Goal: Transaction & Acquisition: Purchase product/service

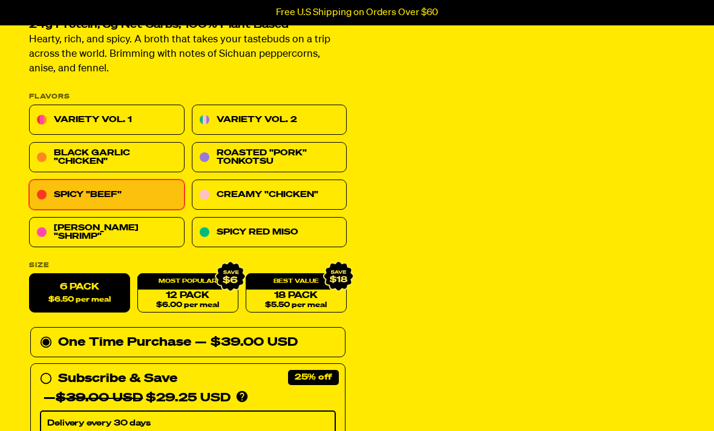
scroll to position [119, 0]
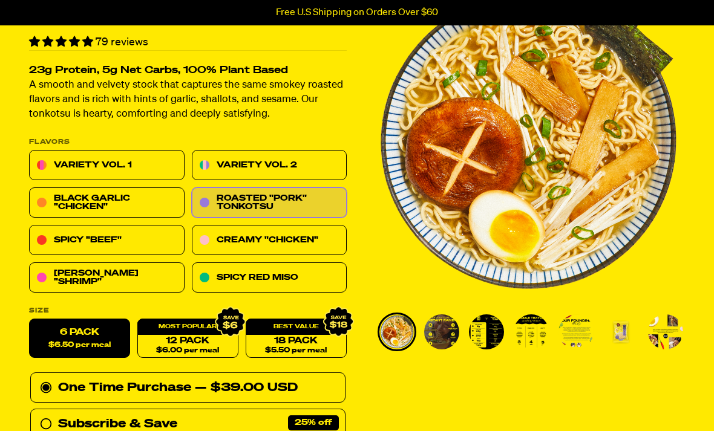
scroll to position [98, 0]
click at [106, 161] on link "Variety Vol. 1" at bounding box center [106, 166] width 155 height 30
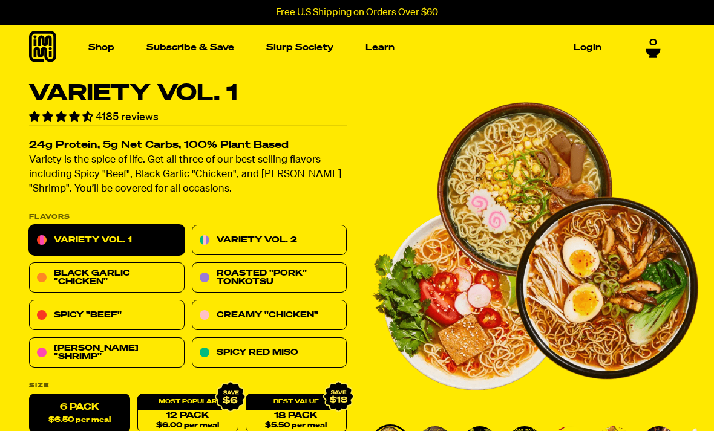
click at [652, 44] on span "0" at bounding box center [653, 42] width 8 height 11
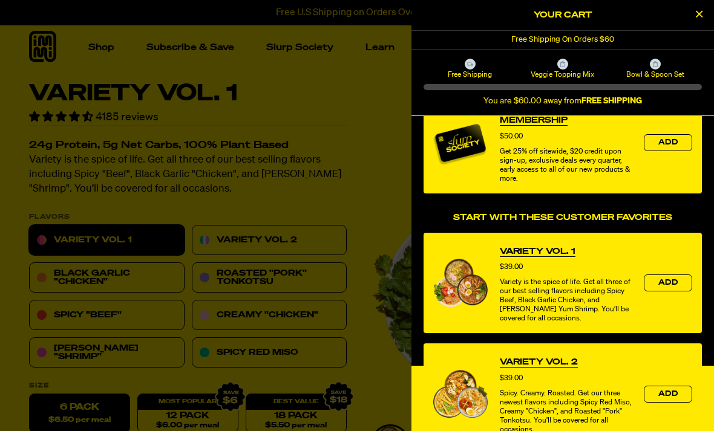
scroll to position [180, 0]
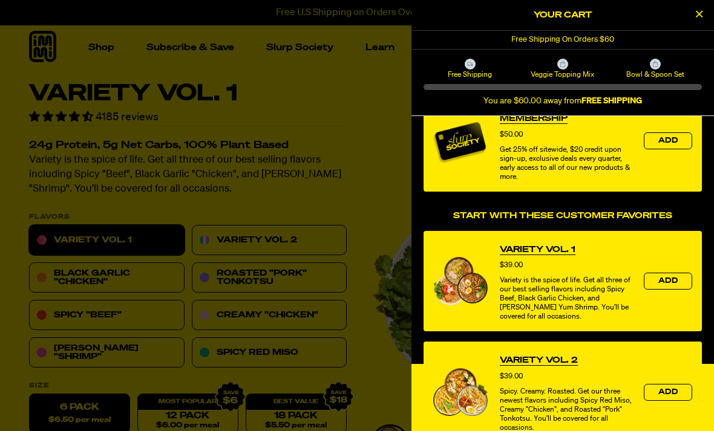
click at [667, 281] on span "Add" at bounding box center [667, 281] width 19 height 7
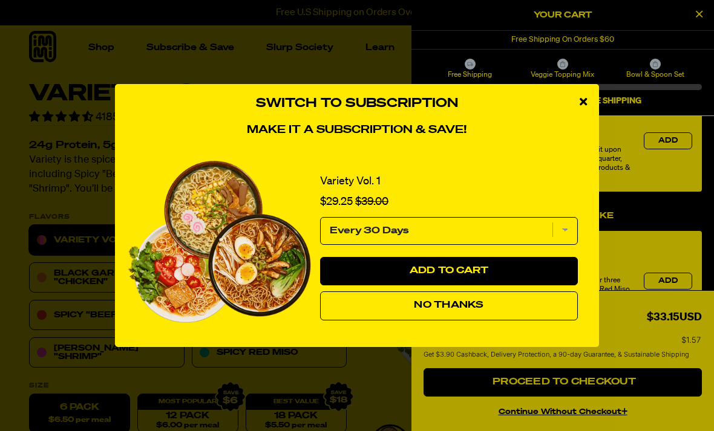
click at [465, 310] on span "No Thanks" at bounding box center [449, 306] width 70 height 10
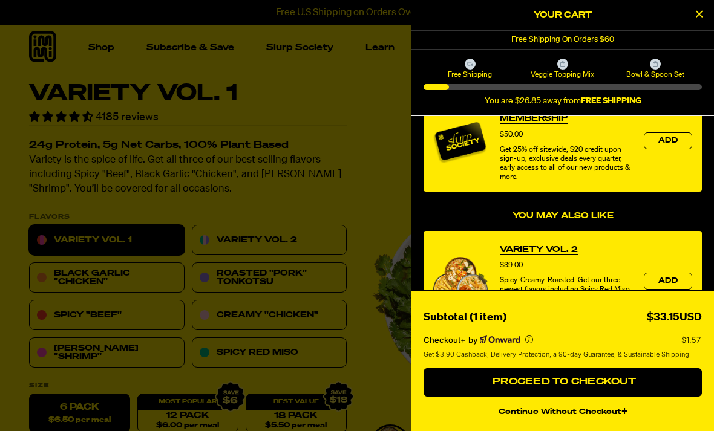
click at [609, 381] on span "Proceed to Checkout" at bounding box center [562, 382] width 146 height 10
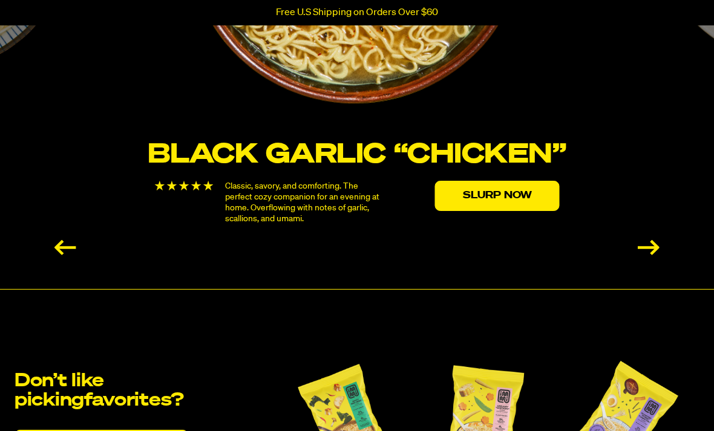
scroll to position [2248, 0]
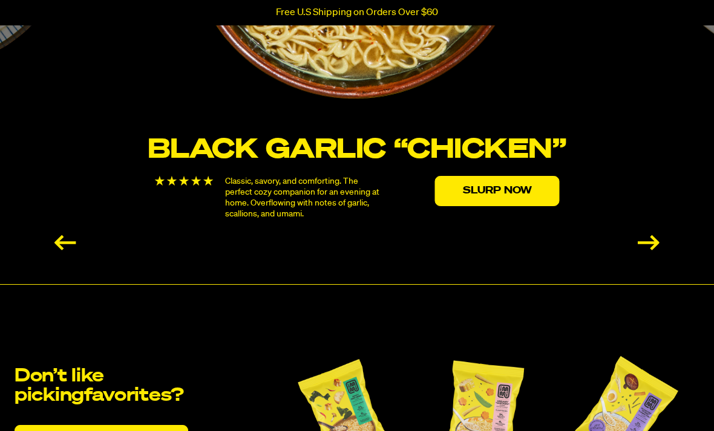
click at [649, 239] on div "Next slide" at bounding box center [648, 242] width 22 height 15
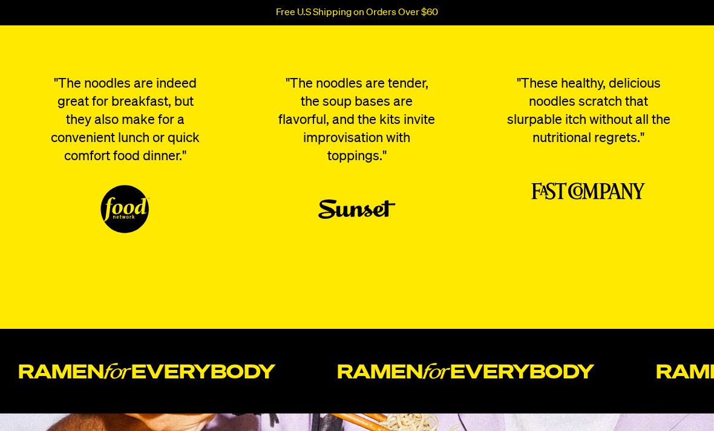
scroll to position [3497, 0]
